Goal: Task Accomplishment & Management: Complete application form

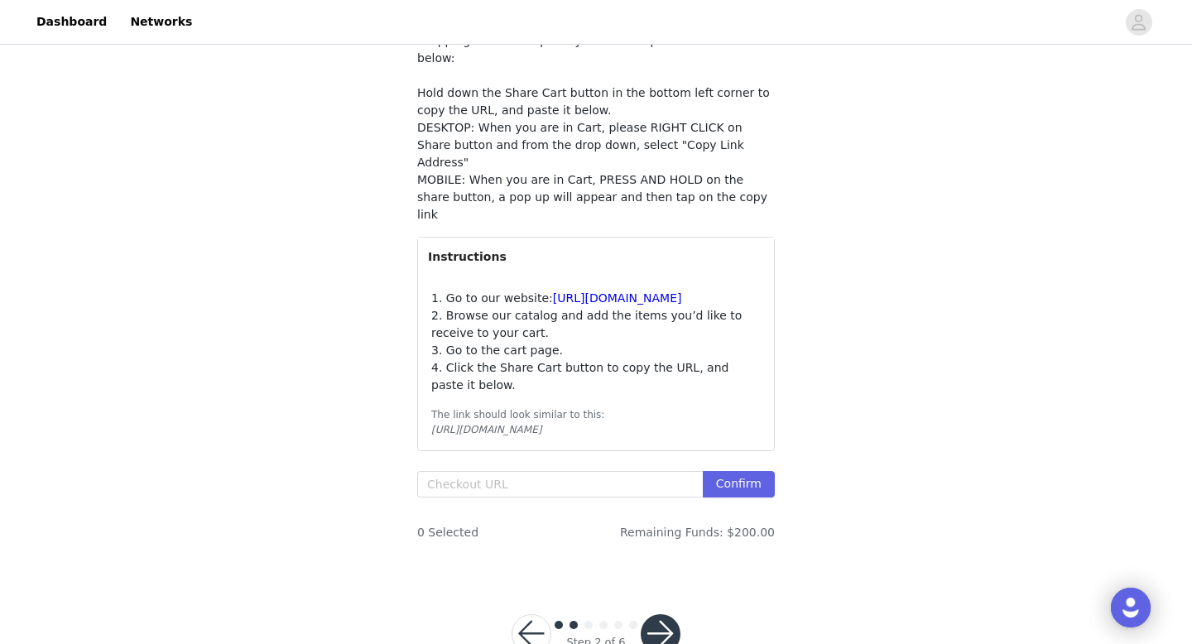
scroll to position [182, 0]
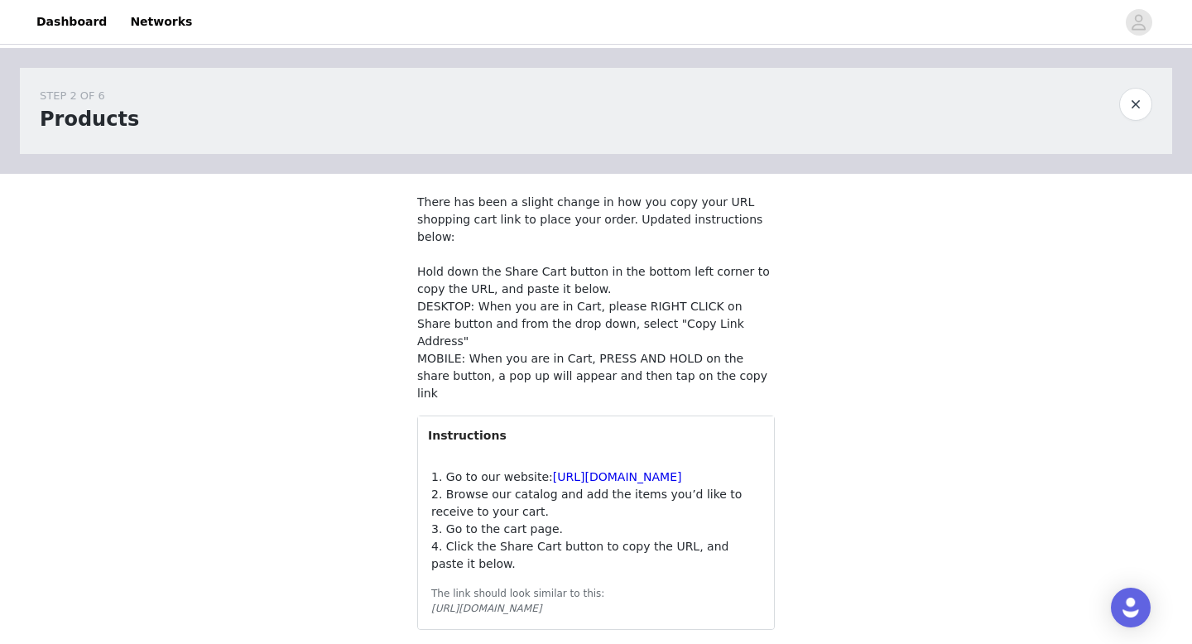
scroll to position [138, 0]
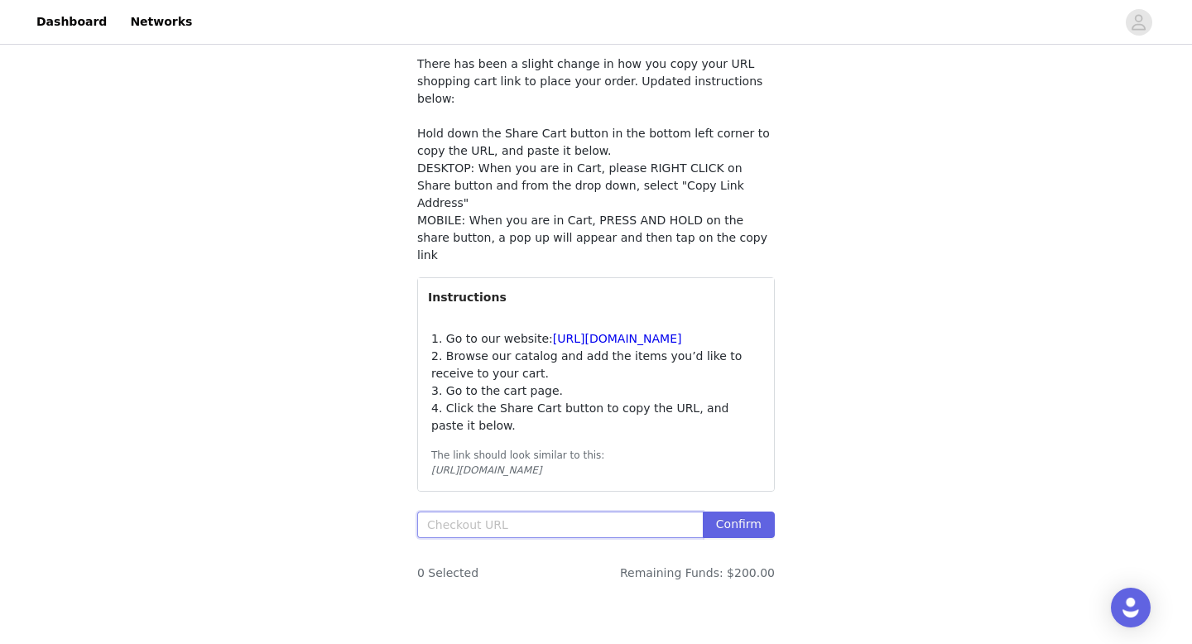
click at [553, 511] on input "text" at bounding box center [559, 524] width 285 height 26
paste input "https://shop.app/checkout/7088537651/cn/hWN2UYk9MvF4BWVOPr88IbeD/shoppay?_cs=3.…"
type input "https://shop.app/checkout/7088537651/cn/hWN2UYk9MvF4BWVOPr88IbeD/shoppay?_cs=3.…"
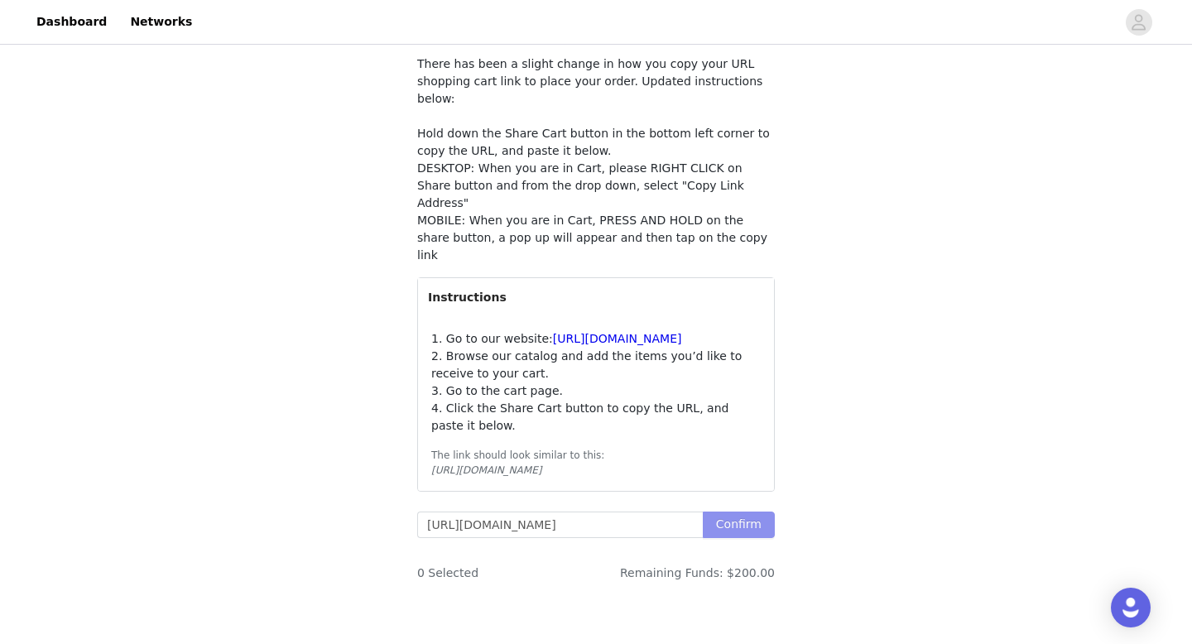
click at [745, 511] on button "Confirm" at bounding box center [739, 524] width 72 height 26
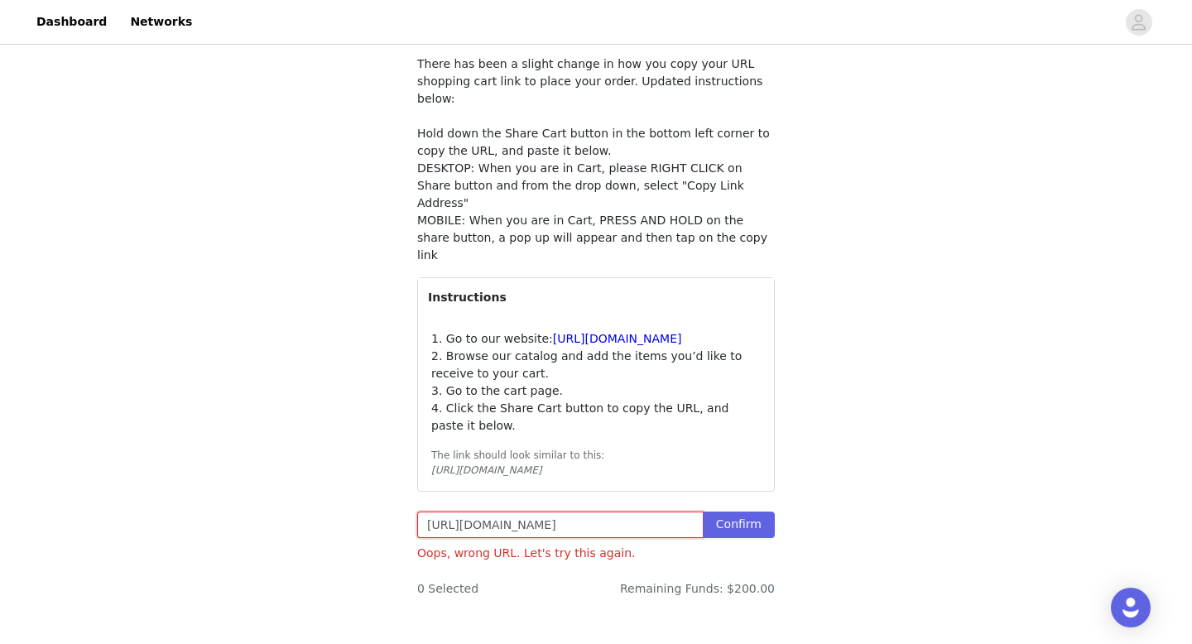
click at [466, 514] on input "https://shop.app/checkout/7088537651/cn/hWN2UYk9MvF4BWVOPr88IbeD/shoppay?_cs=3.…" at bounding box center [559, 524] width 285 height 26
paste input "https://www.windsorstore.com/cart"
click at [735, 511] on button "Confirm" at bounding box center [739, 524] width 72 height 26
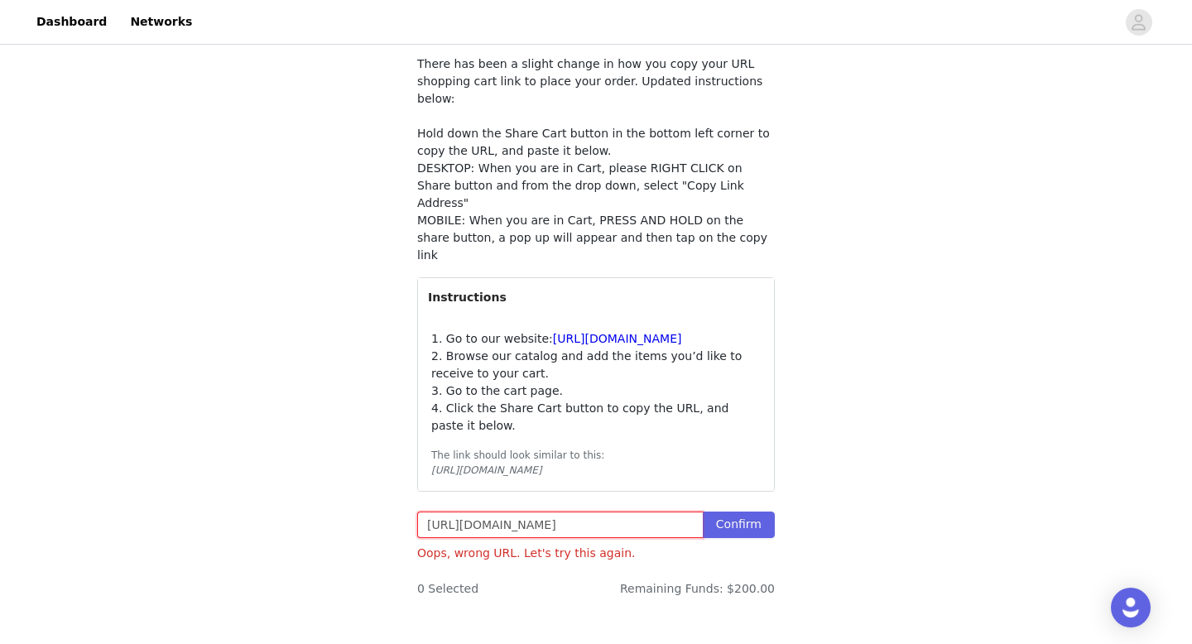
click at [476, 512] on input "https://www.windsorstore.com/cart" at bounding box center [559, 524] width 285 height 26
paste input "/42950341197875:1,42815172313139:1,42745948602419:1"
type input "https://www.windsorstore.com/cart/42950341197875:1,42815172313139:1,42745948602…"
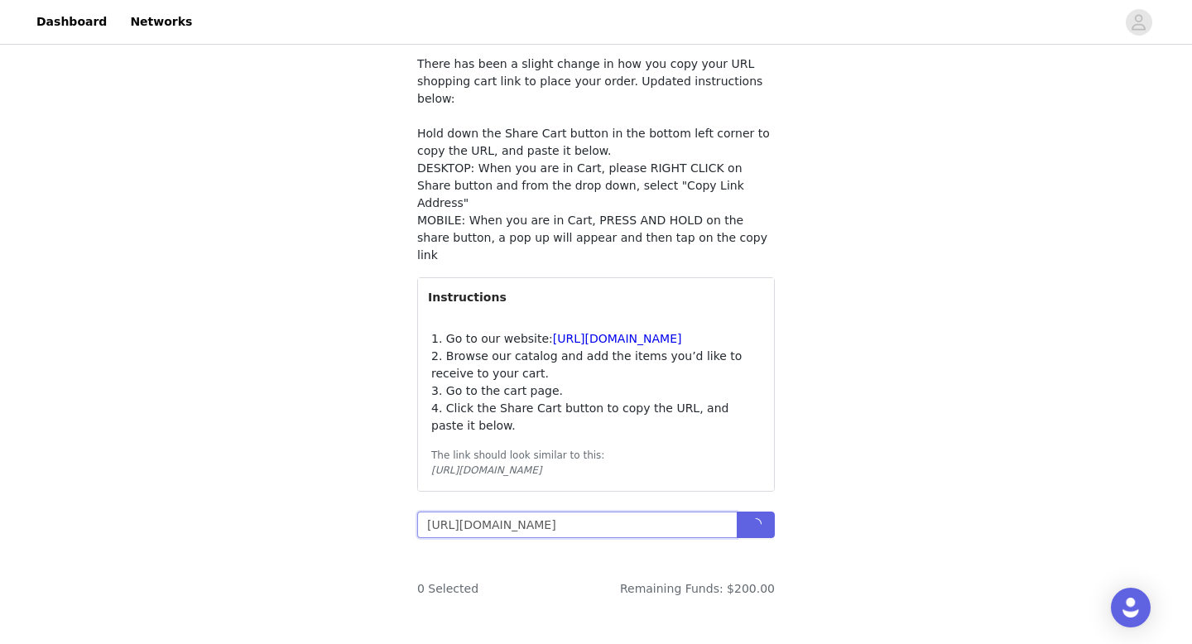
scroll to position [0, 228]
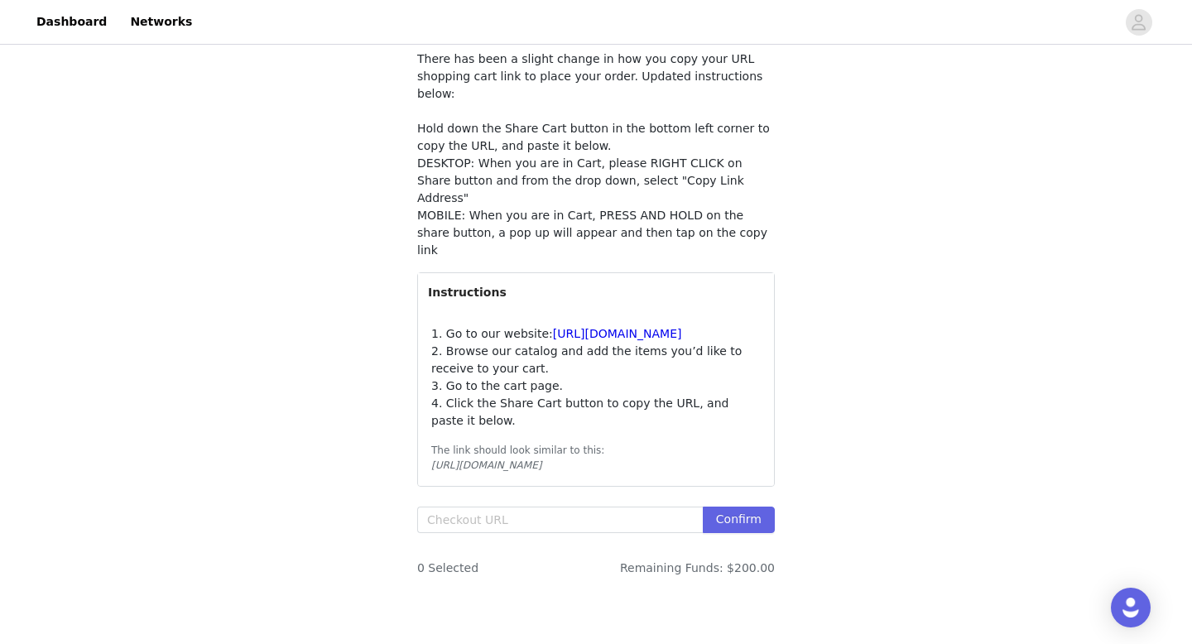
scroll to position [142, 0]
click at [489, 507] on input "text" at bounding box center [559, 520] width 285 height 26
paste input "https://www.windsorstore.com/cart/43454118723635:1,41557741010995:1,42950341197…"
type input "https://www.windsorstore.com/cart/43454118723635:1,41557741010995:1,42950341197…"
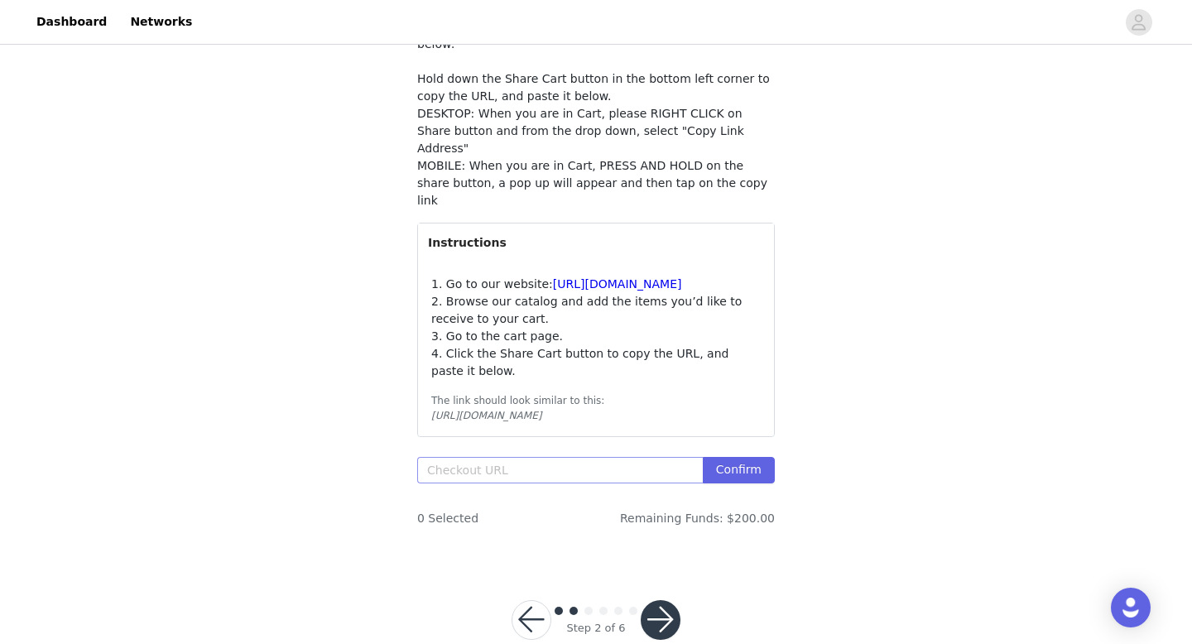
scroll to position [194, 0]
click at [664, 604] on button "button" at bounding box center [660, 619] width 40 height 40
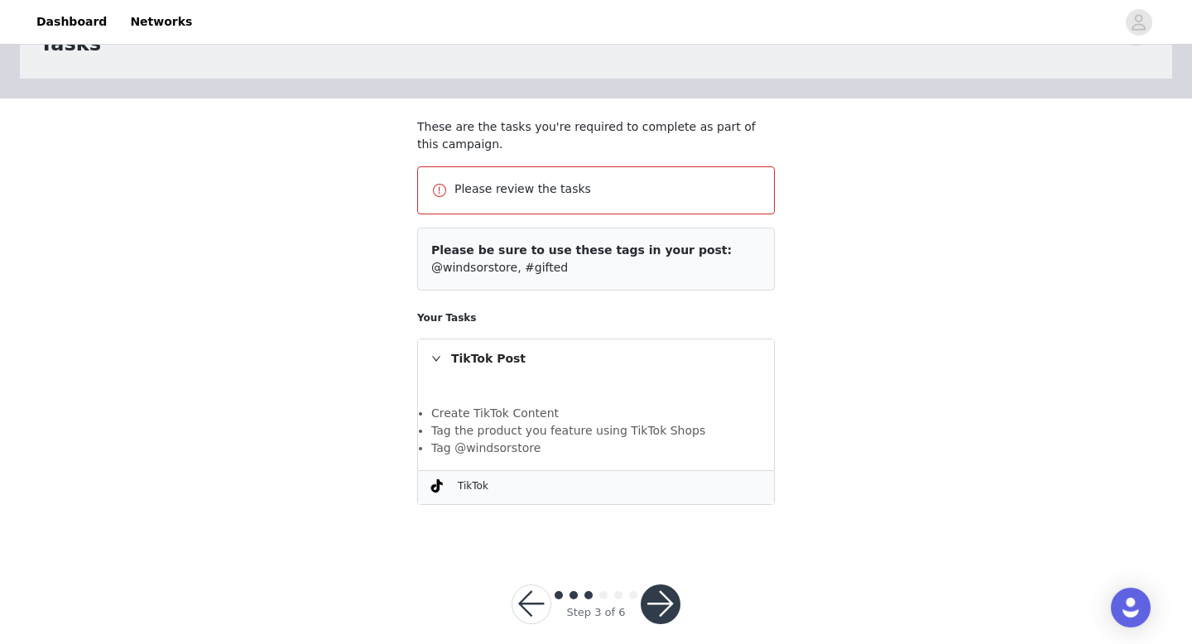
scroll to position [79, 0]
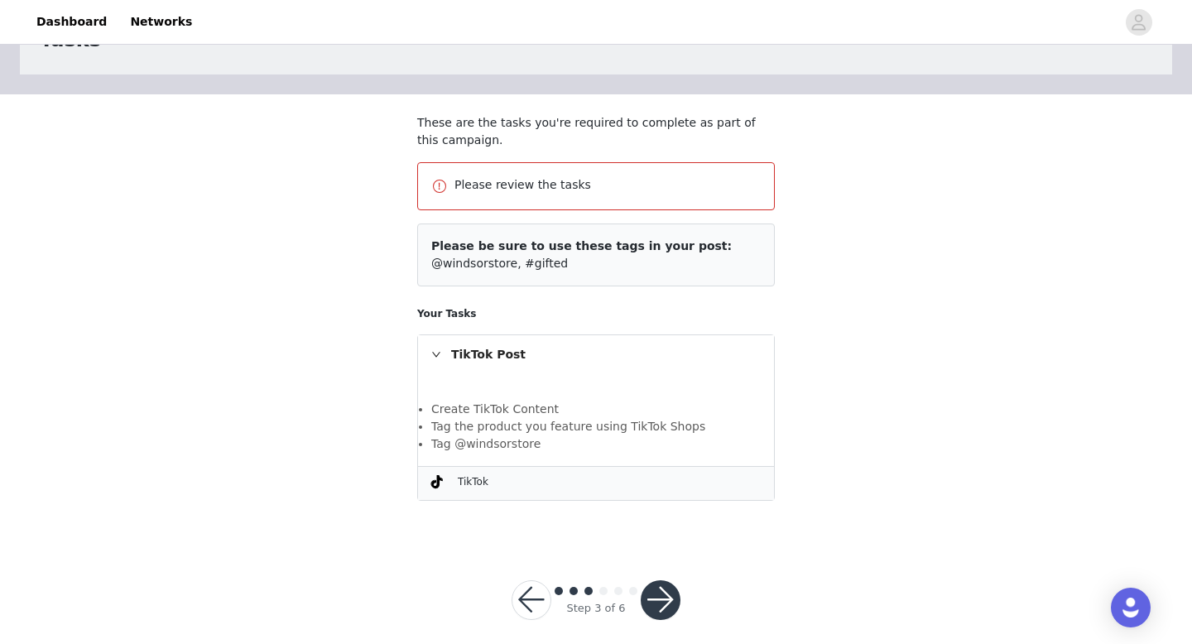
click at [520, 343] on div "TikTok Post" at bounding box center [596, 354] width 356 height 38
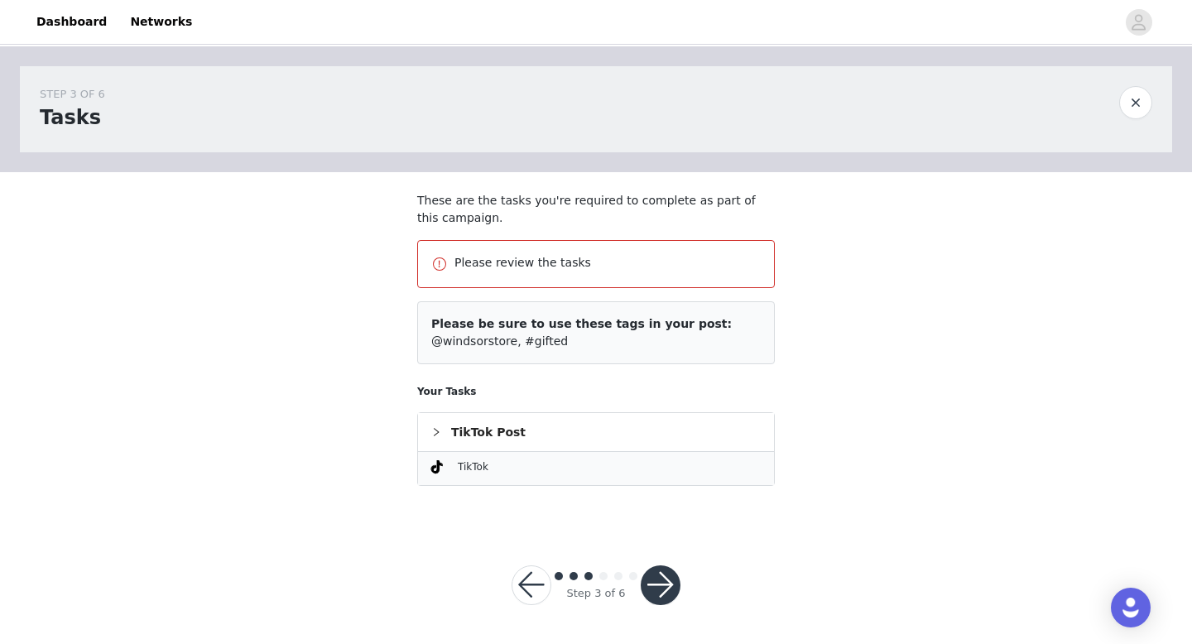
click at [439, 429] on icon "icon: right" at bounding box center [436, 432] width 10 height 10
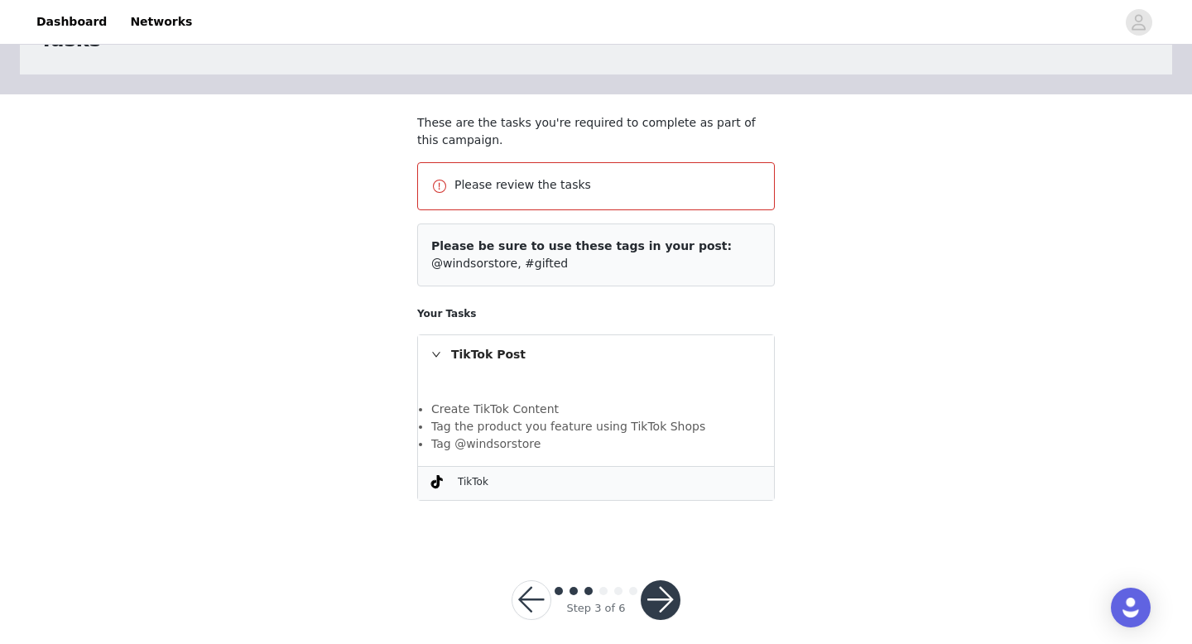
click at [462, 486] on span "TikTok" at bounding box center [473, 482] width 31 height 12
click at [437, 484] on span at bounding box center [437, 481] width 12 height 13
click at [652, 596] on button "button" at bounding box center [660, 600] width 40 height 40
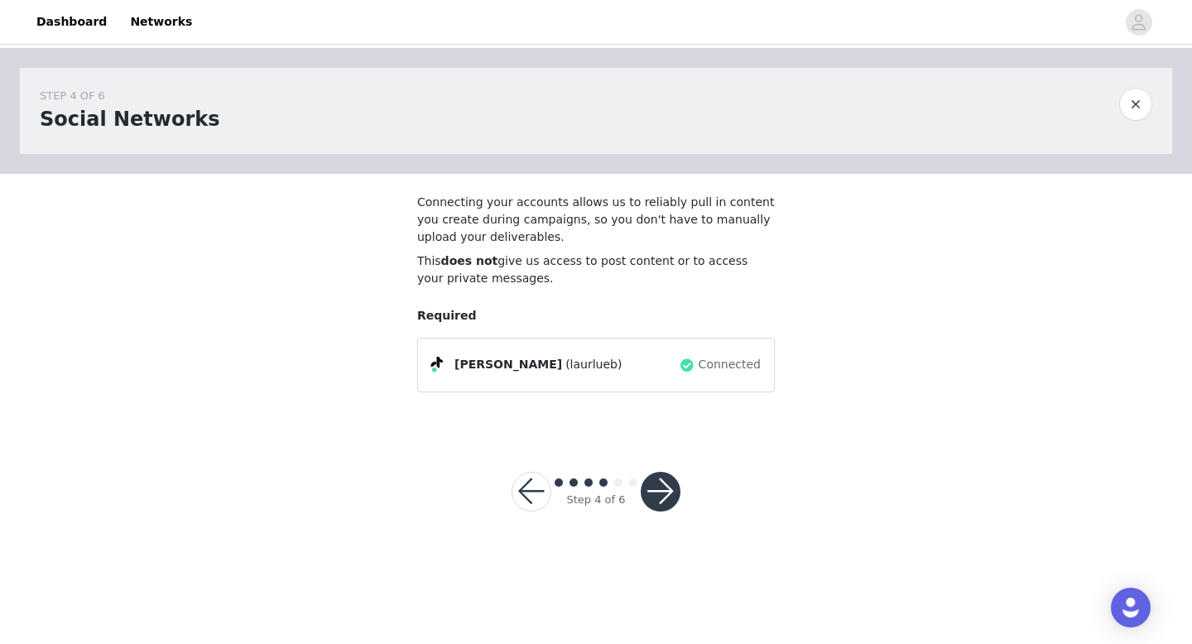
click at [660, 482] on button "button" at bounding box center [660, 492] width 40 height 40
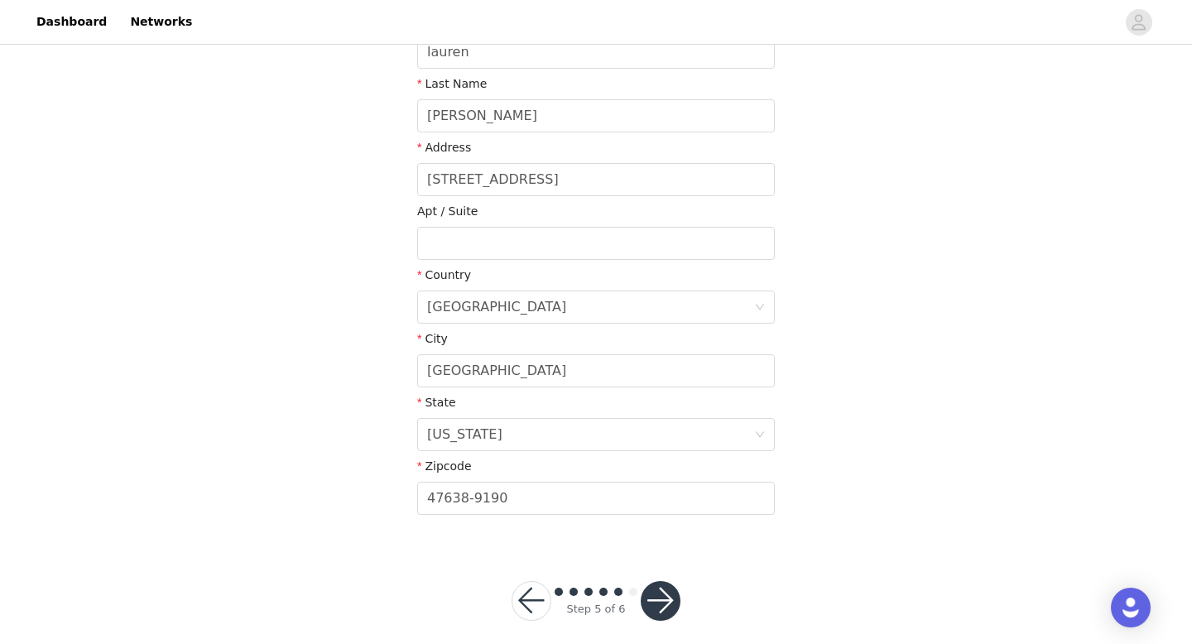
scroll to position [377, 0]
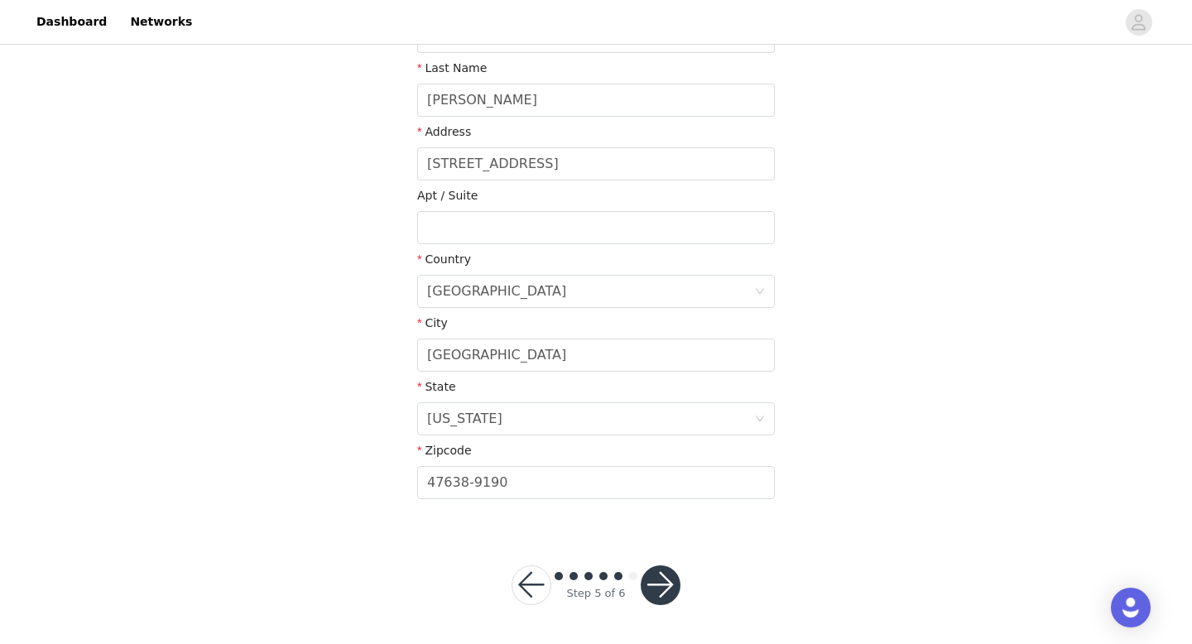
click at [658, 578] on button "button" at bounding box center [660, 585] width 40 height 40
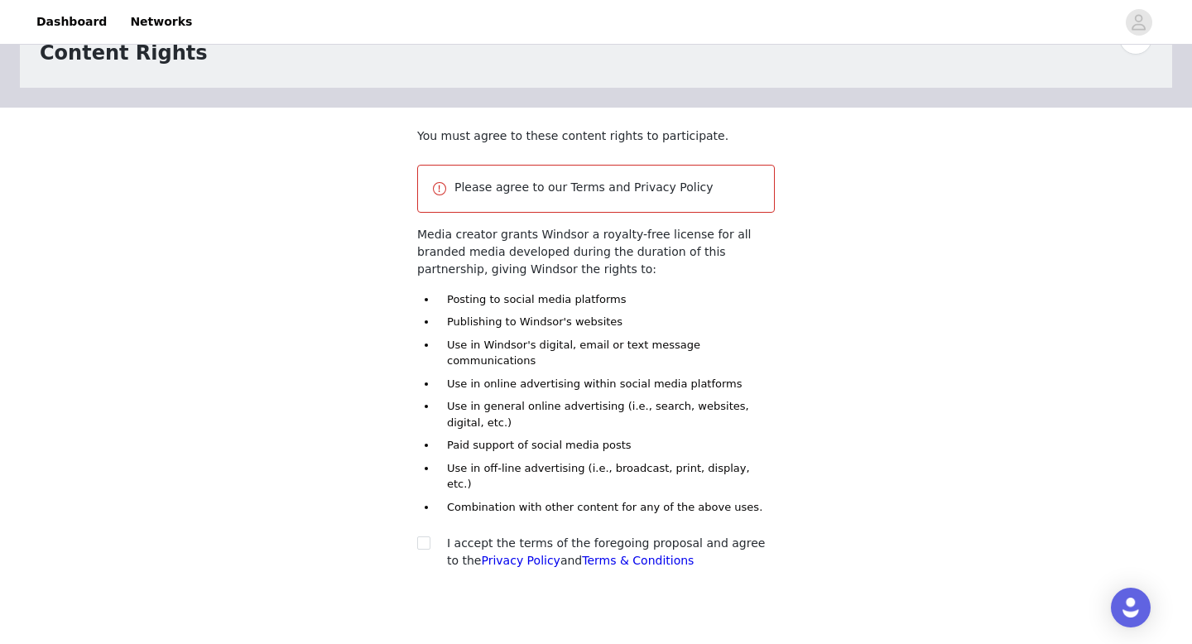
scroll to position [125, 0]
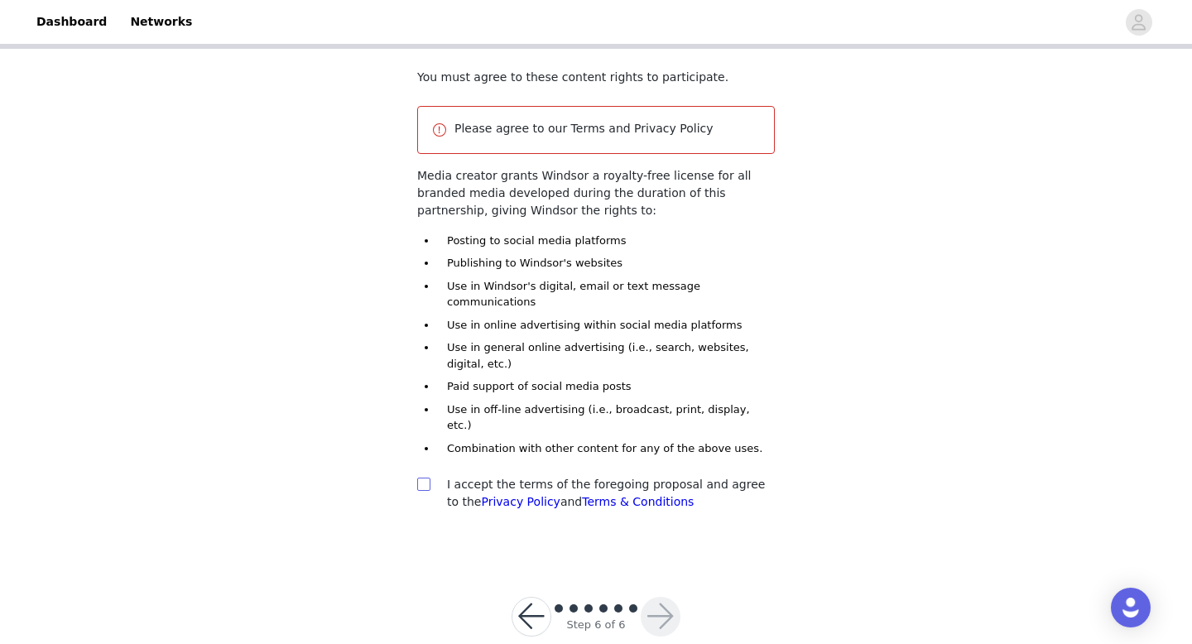
click at [424, 477] on input "checkbox" at bounding box center [423, 483] width 12 height 12
checkbox input "true"
click at [657, 597] on button "button" at bounding box center [660, 617] width 40 height 40
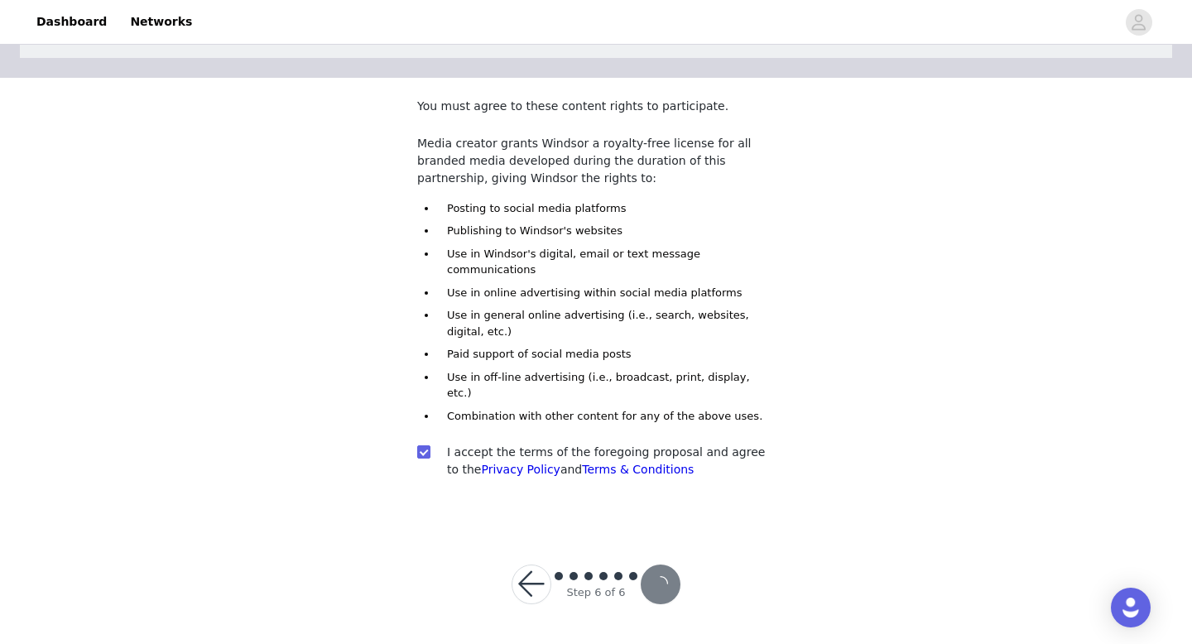
scroll to position [64, 0]
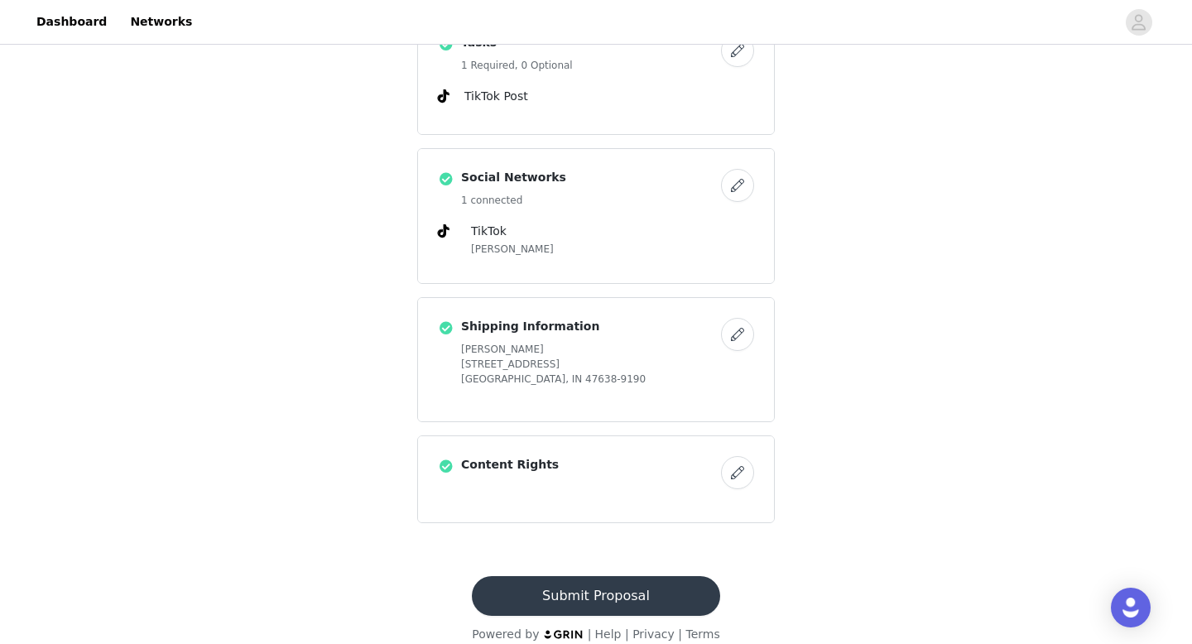
scroll to position [572, 0]
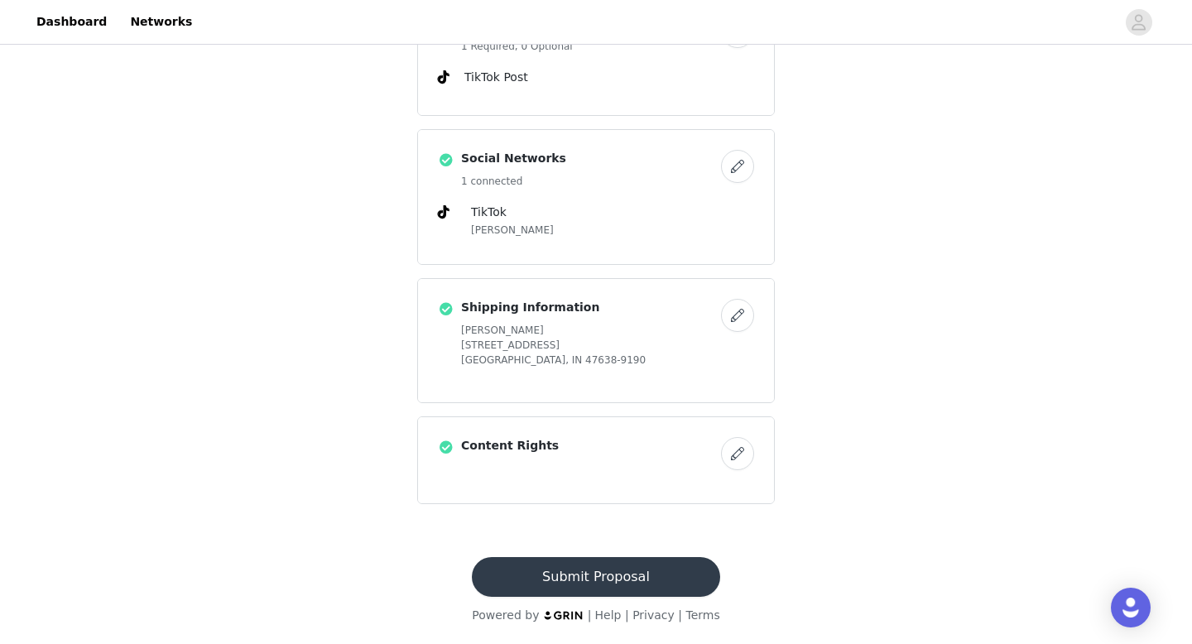
click at [652, 566] on button "Submit Proposal" at bounding box center [595, 577] width 247 height 40
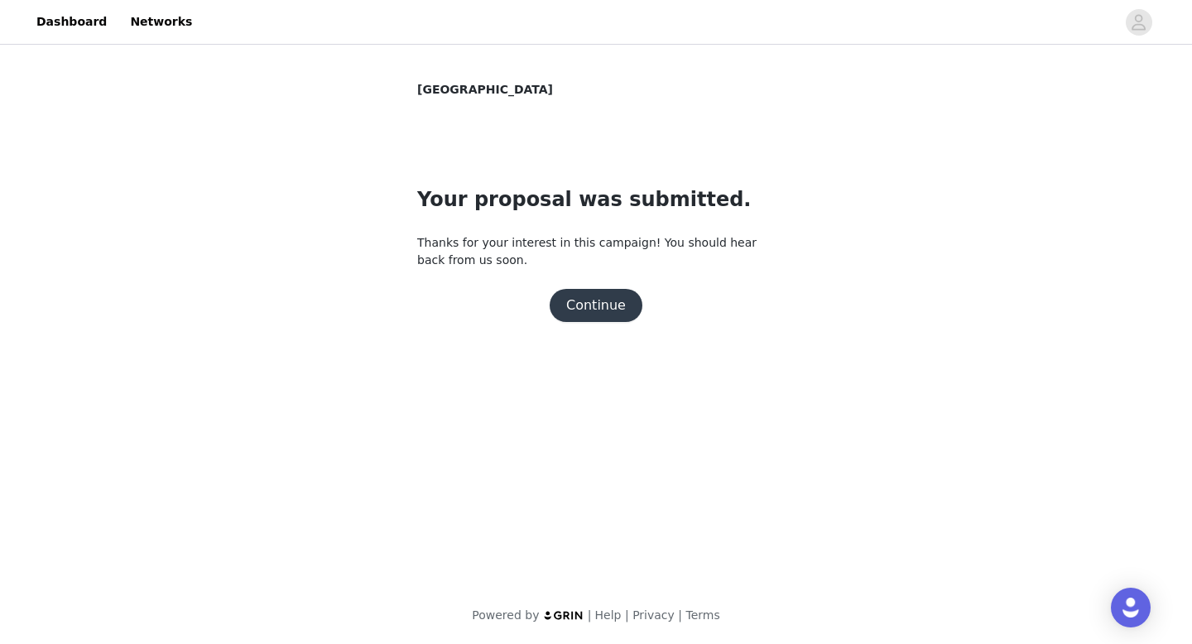
scroll to position [0, 0]
click at [593, 301] on button "Continue" at bounding box center [595, 305] width 93 height 33
